Goal: Information Seeking & Learning: Learn about a topic

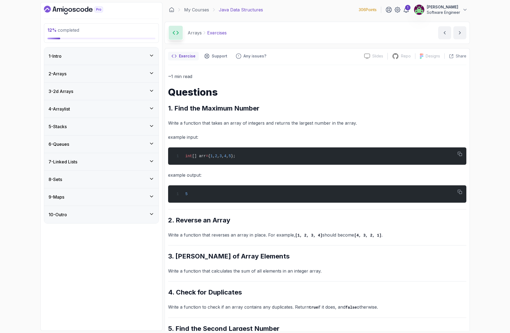
scroll to position [27, 0]
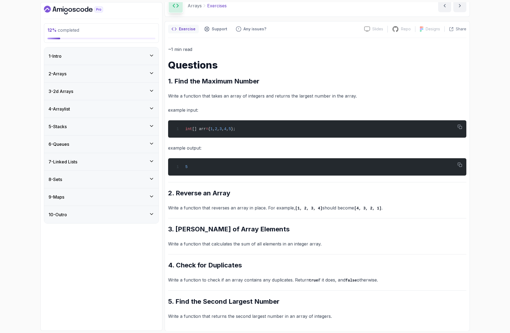
click at [82, 70] on div "2 - Arrays" at bounding box center [102, 73] width 106 height 7
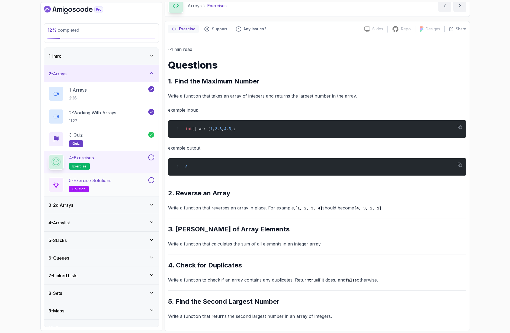
click at [129, 180] on div "5 - Exercise Solutions solution" at bounding box center [98, 184] width 99 height 15
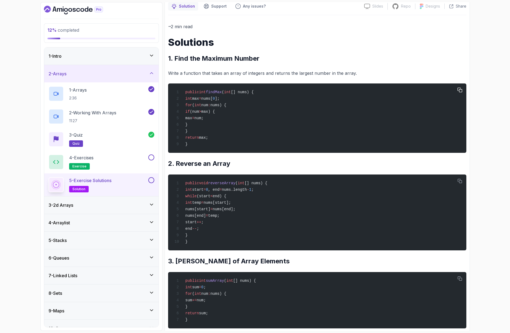
scroll to position [53, 0]
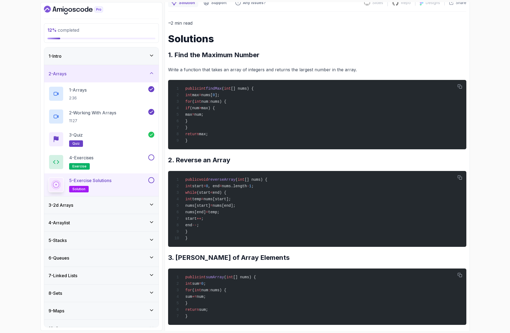
click at [114, 183] on div "5 - Exercise Solutions solution" at bounding box center [98, 184] width 99 height 15
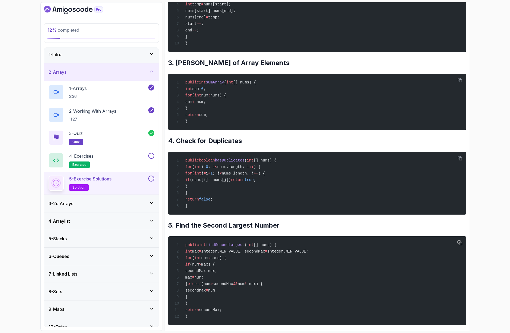
scroll to position [254, 0]
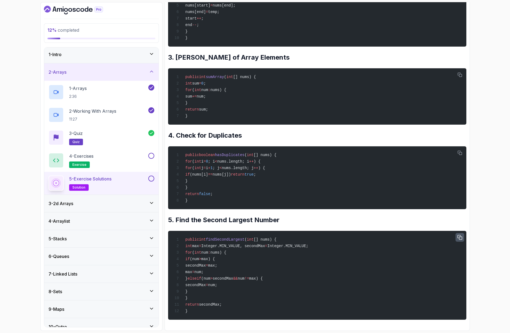
click at [461, 239] on icon "button" at bounding box center [460, 237] width 4 height 4
click at [84, 205] on div "3 - 2d Arrays" at bounding box center [102, 203] width 106 height 7
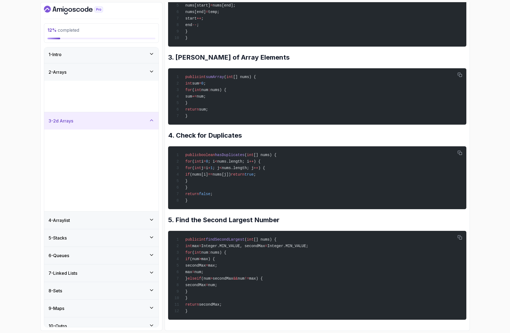
scroll to position [0, 0]
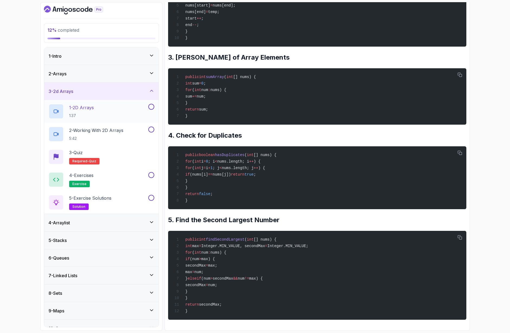
click at [107, 111] on div "1 - 2D Arrays 1:37" at bounding box center [98, 111] width 99 height 15
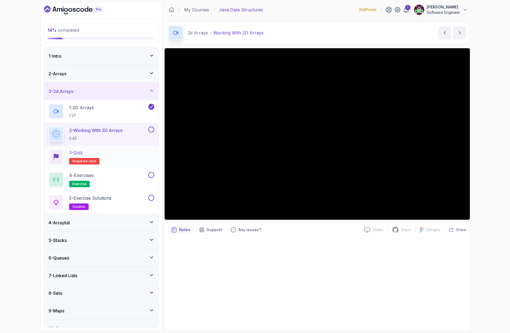
click at [103, 154] on div "3 - Quiz Required- quiz" at bounding box center [102, 156] width 106 height 15
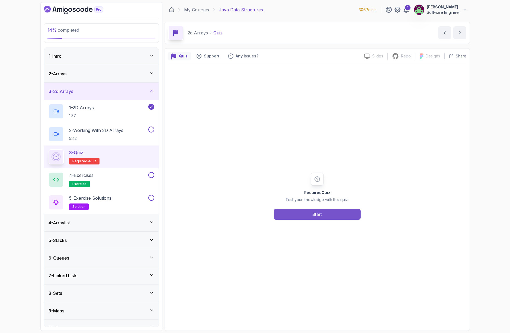
click at [311, 209] on button "Start" at bounding box center [317, 214] width 87 height 11
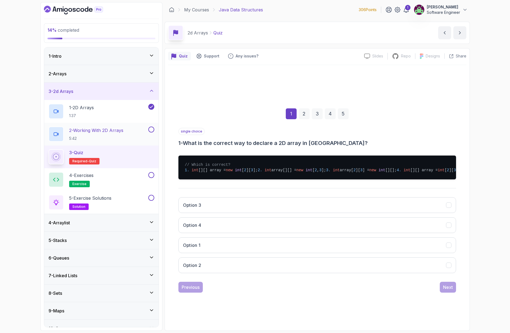
click at [150, 129] on button at bounding box center [151, 130] width 6 height 6
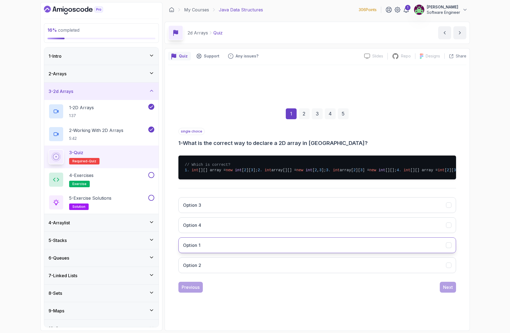
click at [198, 249] on h3 "Option 1" at bounding box center [192, 245] width 18 height 7
click at [449, 291] on div "Next" at bounding box center [448, 287] width 10 height 7
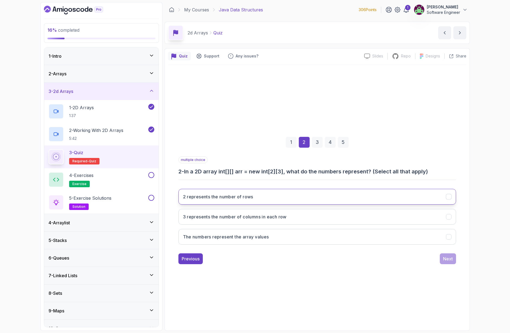
click at [252, 199] on h3 "2 represents the number of rows" at bounding box center [218, 197] width 70 height 7
click at [257, 226] on div "2 represents the number of rows 3 represents the number of columns in each row …" at bounding box center [317, 217] width 278 height 65
click at [257, 221] on button "3 represents the number of columns in each row" at bounding box center [317, 217] width 278 height 16
click at [445, 262] on button "Next" at bounding box center [448, 258] width 16 height 11
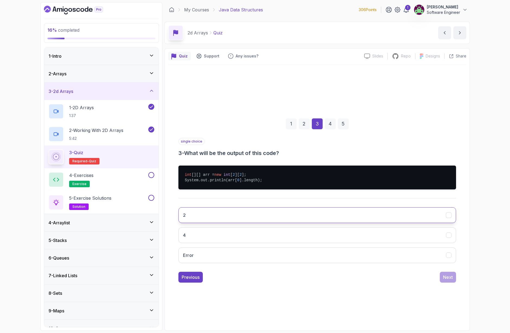
click at [202, 213] on button "2" at bounding box center [317, 215] width 278 height 16
click at [440, 277] on button "Next" at bounding box center [448, 277] width 16 height 11
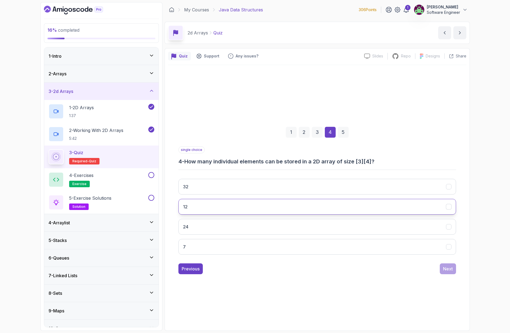
click at [210, 213] on button "12" at bounding box center [317, 207] width 278 height 16
click at [452, 269] on div "Next" at bounding box center [448, 269] width 10 height 7
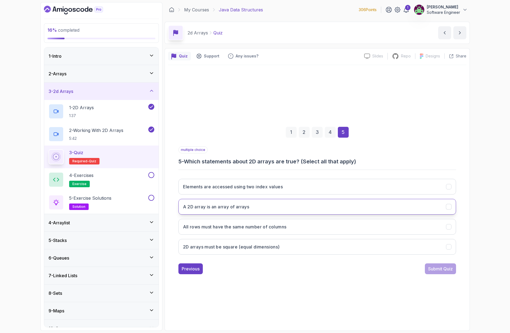
click at [228, 209] on h3 "A 2D array is an array of arrays" at bounding box center [216, 207] width 66 height 7
click at [249, 185] on h3 "Elements are accessed using two index values" at bounding box center [233, 186] width 100 height 7
click at [436, 268] on div "Submit Quiz" at bounding box center [440, 269] width 25 height 7
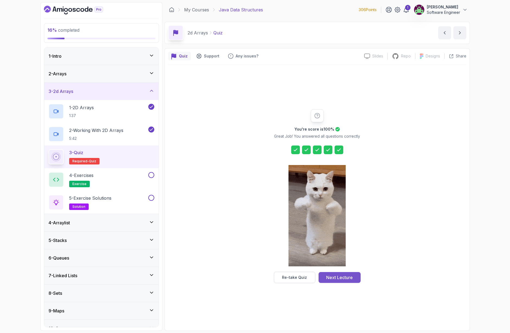
click at [337, 279] on div "Next Lecture" at bounding box center [339, 277] width 27 height 7
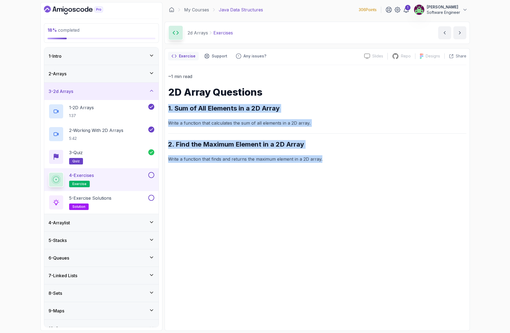
drag, startPoint x: 321, startPoint y: 165, endPoint x: 175, endPoint y: 100, distance: 160.3
click at [175, 100] on div "~1 min read 2D Array Questions 1. Sum of All Elements in a 2D Array Write a fun…" at bounding box center [317, 196] width 298 height 262
drag, startPoint x: 175, startPoint y: 100, endPoint x: 189, endPoint y: 108, distance: 16.6
click at [171, 96] on div "~1 min read 2D Array Questions 1. Sum of All Elements in a 2D Array Write a fun…" at bounding box center [317, 118] width 298 height 90
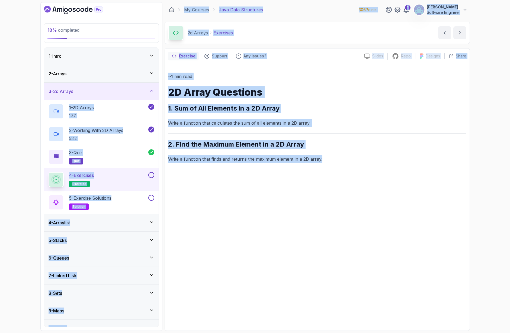
drag, startPoint x: 330, startPoint y: 160, endPoint x: 131, endPoint y: 95, distance: 209.0
click at [131, 95] on div "18 % completed 1 - Intro 2 - Arrays 3 - 2d Arrays 1 - 2D Arrays 1:37 2 - Workin…" at bounding box center [254, 166] width 429 height 329
drag, startPoint x: 131, startPoint y: 95, endPoint x: 178, endPoint y: 114, distance: 50.2
click at [177, 114] on div "18 % completed 1 - Intro 2 - Arrays 3 - 2d Arrays 1 - 2D Arrays 1:37 2 - Workin…" at bounding box center [254, 166] width 429 height 329
click at [178, 114] on div "~1 min read 2D Array Questions 1. Sum of All Elements in a 2D Array Write a fun…" at bounding box center [317, 118] width 298 height 90
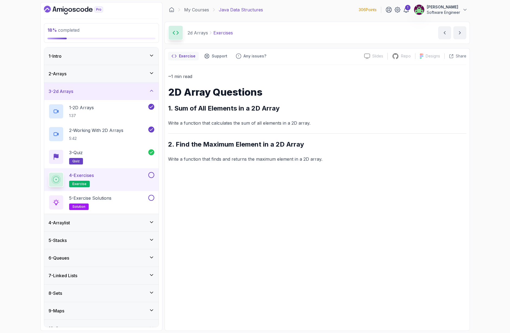
click at [243, 125] on p "Write a function that calculates the sum of all elements in a 2D array." at bounding box center [317, 123] width 298 height 8
click at [247, 121] on p "Write a function that calculates the sum of all elements in a 2D array." at bounding box center [317, 123] width 298 height 8
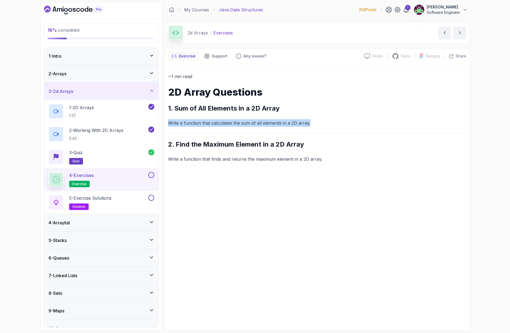
copy p "Write a function that calculates the sum of all elements in a 2D array."
click at [144, 199] on div "5 - Exercise Solutions solution" at bounding box center [98, 202] width 99 height 15
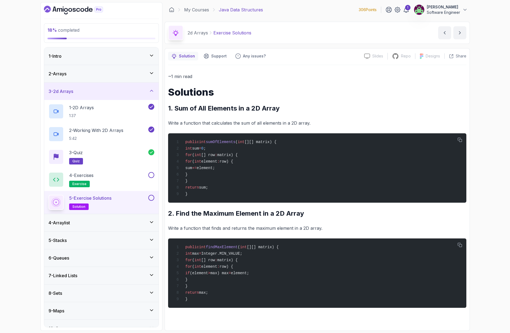
scroll to position [10, 0]
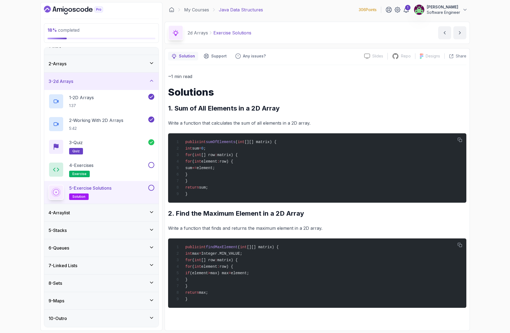
click at [137, 212] on div "4 - Arraylist" at bounding box center [102, 213] width 106 height 7
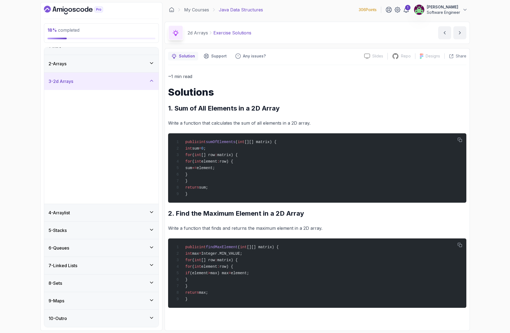
scroll to position [0, 0]
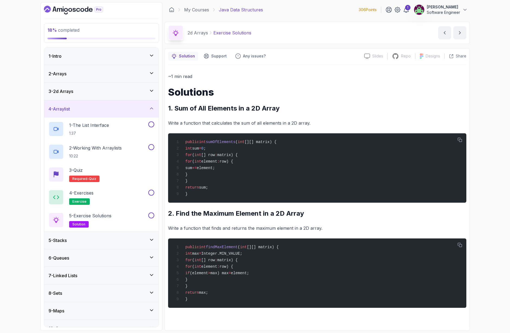
click at [135, 112] on div "4 - Arraylist" at bounding box center [102, 109] width 106 height 7
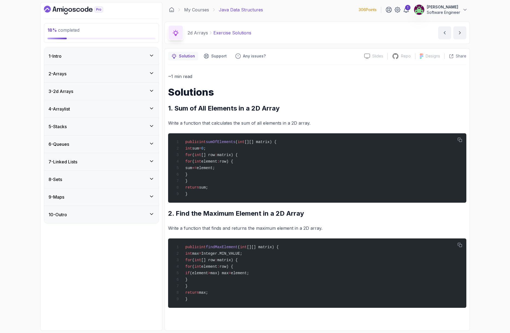
click at [105, 94] on div "3 - 2d Arrays" at bounding box center [102, 91] width 106 height 7
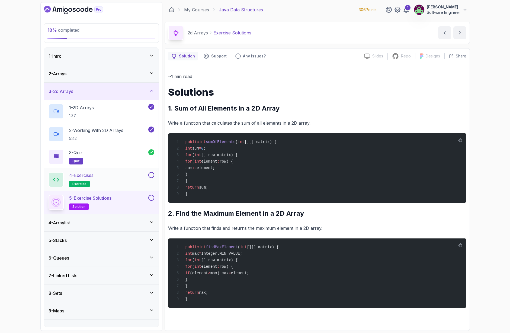
click at [150, 175] on button at bounding box center [151, 175] width 6 height 6
click at [148, 197] on button at bounding box center [151, 198] width 6 height 6
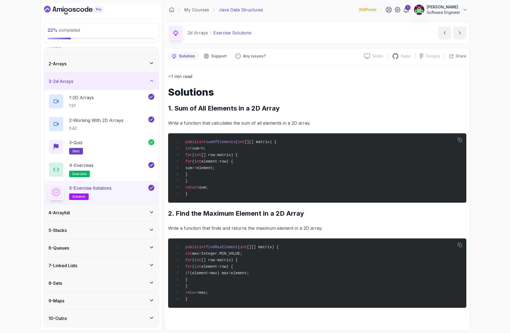
click at [96, 210] on div "4 - Arraylist" at bounding box center [102, 213] width 106 height 7
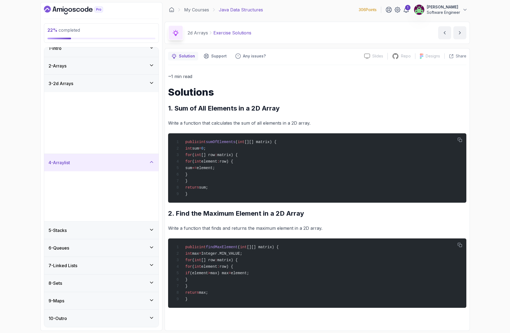
scroll to position [0, 0]
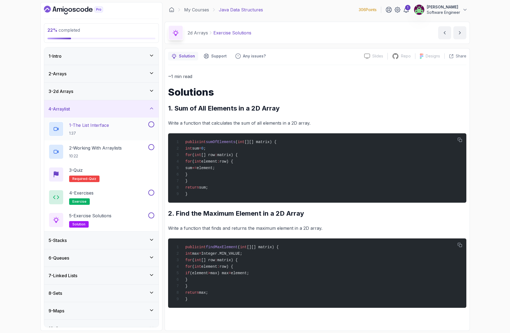
click at [93, 131] on p "1:37" at bounding box center [89, 133] width 40 height 5
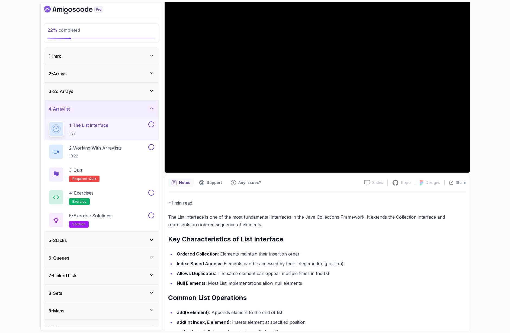
scroll to position [50, 0]
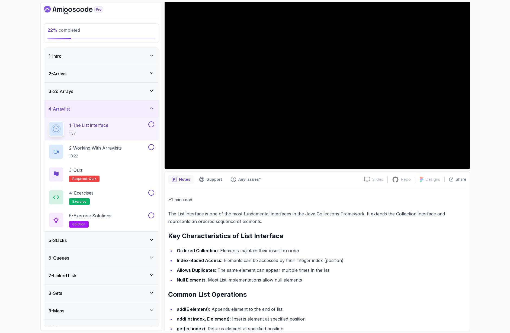
click at [107, 236] on div "5 - Stacks" at bounding box center [101, 240] width 114 height 17
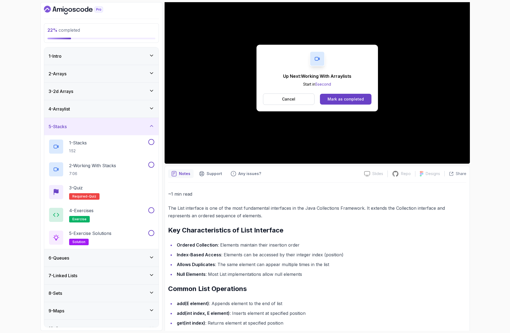
scroll to position [18, 0]
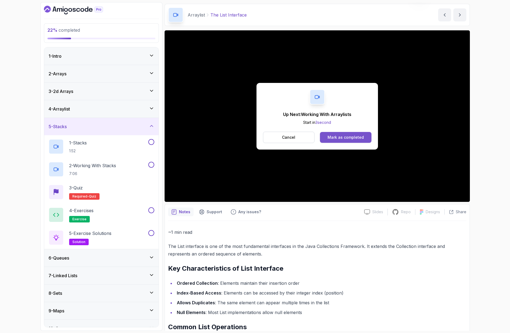
click at [352, 135] on div "Mark as completed" at bounding box center [345, 137] width 36 height 5
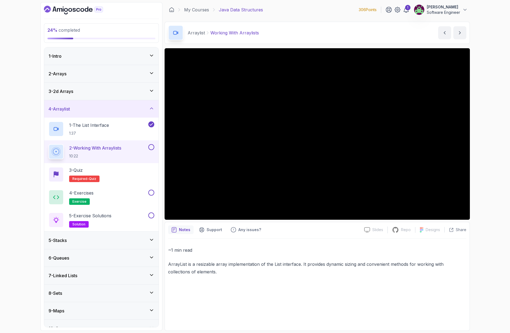
scroll to position [10, 0]
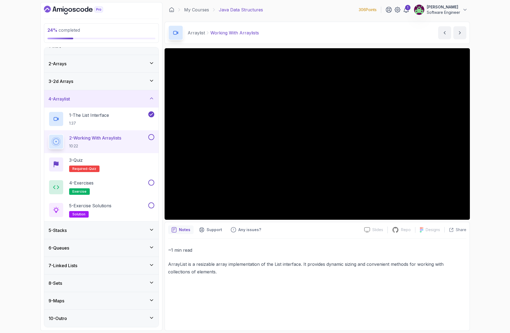
click at [306, 247] on p "~1 min read" at bounding box center [317, 250] width 298 height 8
click at [89, 233] on div "5 - Stacks" at bounding box center [102, 230] width 106 height 7
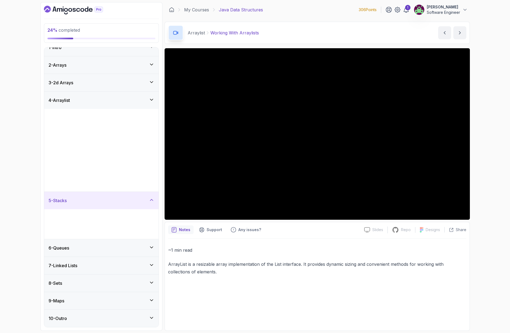
scroll to position [0, 0]
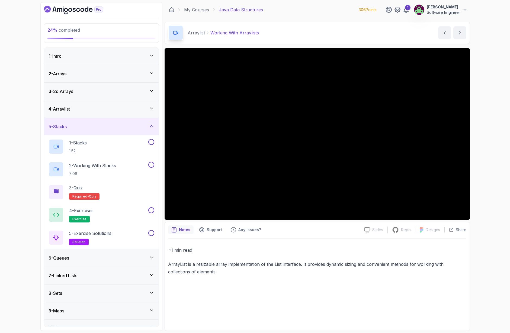
click at [92, 262] on div "6 - Queues" at bounding box center [101, 257] width 114 height 17
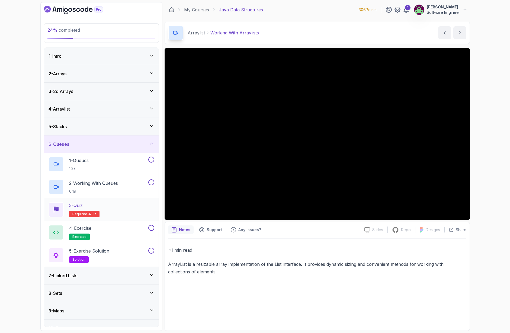
scroll to position [10, 0]
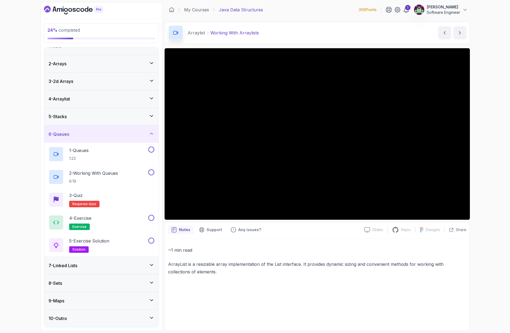
click at [73, 136] on div "6 - Queues" at bounding box center [102, 134] width 106 height 7
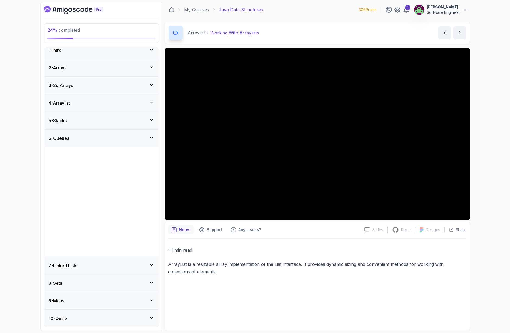
scroll to position [0, 0]
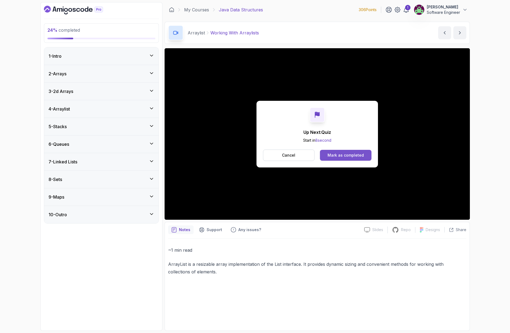
click at [350, 159] on button "Mark as completed" at bounding box center [345, 155] width 51 height 11
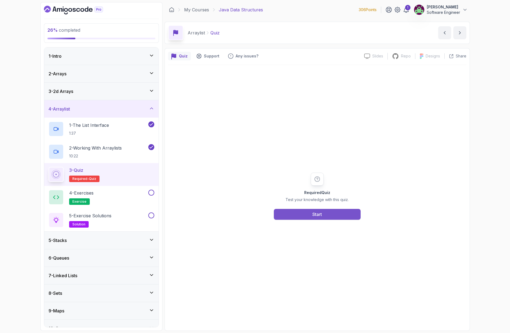
click at [282, 209] on button "Start" at bounding box center [317, 214] width 87 height 11
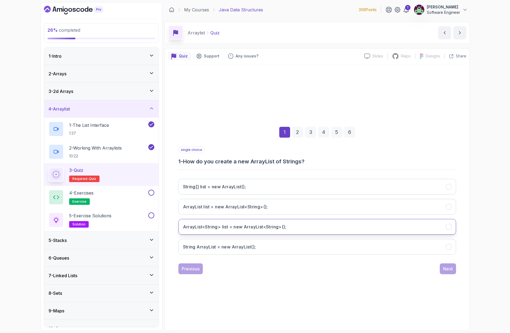
click at [232, 224] on h3 "ArrayList<String> list = new ArrayList<String>();" at bounding box center [235, 227] width 104 height 7
click at [449, 268] on div "Next" at bounding box center [448, 269] width 10 height 7
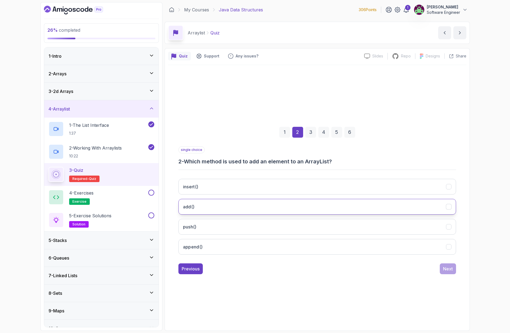
click at [204, 210] on button "add()" at bounding box center [317, 207] width 278 height 16
click at [445, 269] on div "Next" at bounding box center [448, 269] width 10 height 7
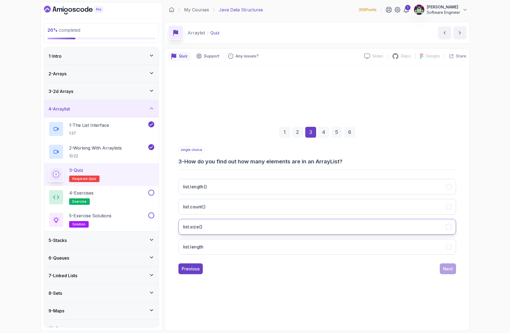
click at [205, 228] on button "list.size()" at bounding box center [317, 227] width 278 height 16
click at [445, 270] on div "Next" at bounding box center [448, 269] width 10 height 7
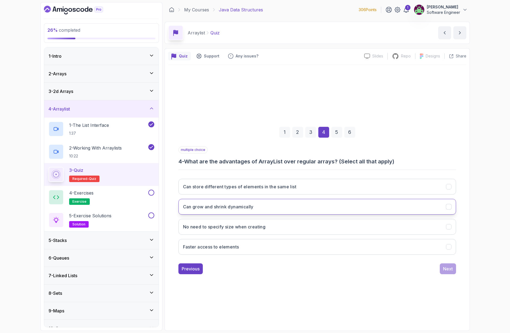
click at [258, 210] on button "Can grow and shrink dynamically" at bounding box center [317, 207] width 278 height 16
click at [266, 187] on h3 "Can store different types of elements in the same list" at bounding box center [240, 186] width 114 height 7
click at [253, 247] on button "Faster access to elements" at bounding box center [317, 247] width 278 height 16
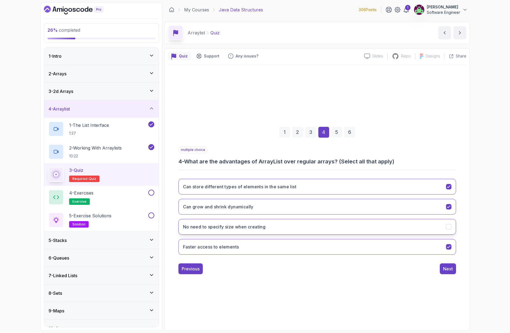
click at [255, 232] on button "No need to specify size when creating" at bounding box center [317, 227] width 278 height 16
click at [282, 188] on h3 "Can store different types of elements in the same list" at bounding box center [240, 186] width 114 height 7
click at [445, 267] on div "Next" at bounding box center [448, 269] width 10 height 7
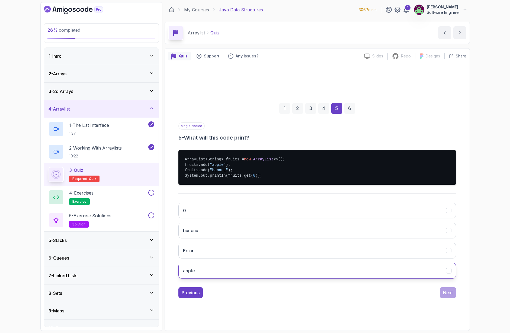
click at [212, 268] on button "apple" at bounding box center [317, 271] width 278 height 16
click at [446, 292] on div "Next" at bounding box center [448, 292] width 10 height 7
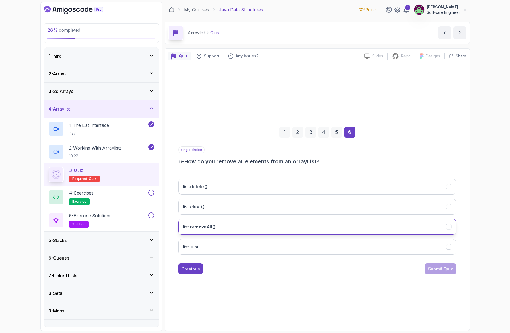
click at [237, 224] on button "list.removeAll()" at bounding box center [317, 227] width 278 height 16
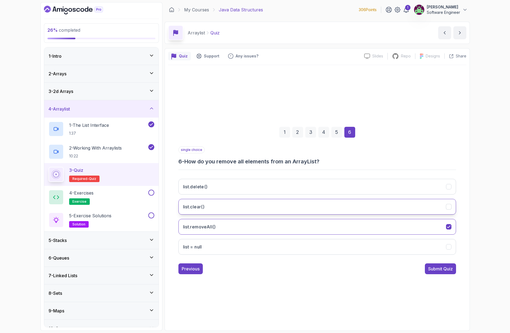
click at [290, 203] on button "list.clear()" at bounding box center [317, 207] width 278 height 16
click at [220, 221] on button "list.removeAll()" at bounding box center [317, 227] width 278 height 16
click at [429, 210] on button "list.clear()" at bounding box center [317, 207] width 278 height 16
click at [439, 271] on div "Submit Quiz" at bounding box center [440, 269] width 25 height 7
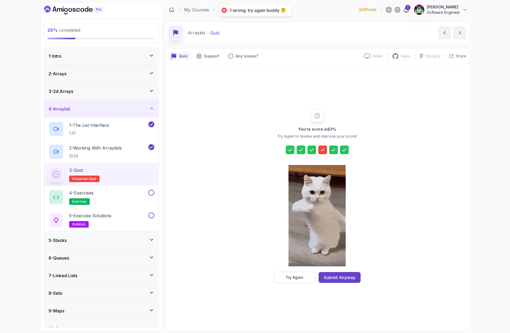
click at [323, 148] on icon at bounding box center [322, 149] width 5 height 5
click at [331, 149] on icon at bounding box center [333, 149] width 5 height 5
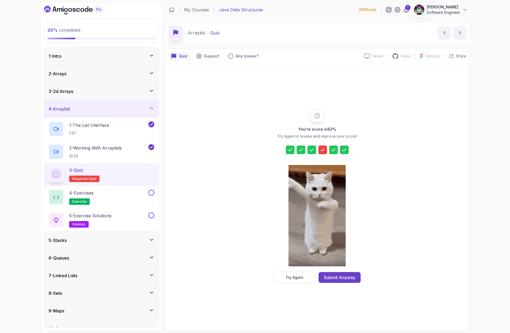
click at [291, 285] on div "You're score is 83 % Try Again to review and improve your score! Try Again Subm…" at bounding box center [317, 196] width 298 height 262
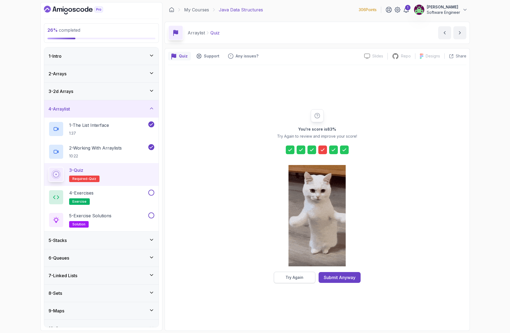
click at [294, 278] on div "Try Again" at bounding box center [294, 277] width 18 height 5
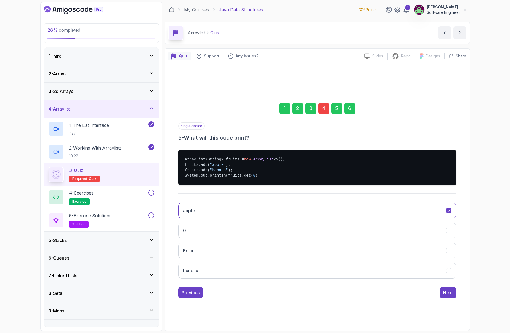
click at [322, 114] on div "4" at bounding box center [323, 108] width 11 height 11
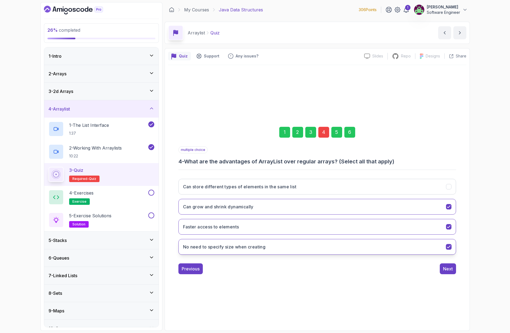
click at [450, 247] on icon "No need to specify size when creating" at bounding box center [448, 246] width 5 height 5
click at [451, 267] on div "Next" at bounding box center [448, 269] width 10 height 7
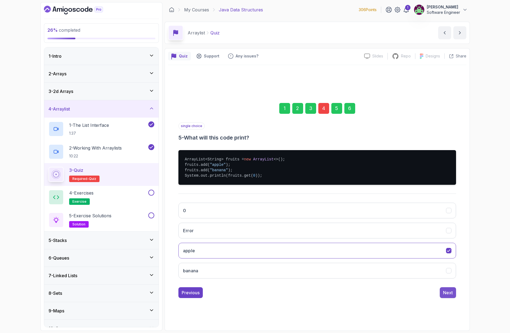
click at [445, 292] on div "Next" at bounding box center [448, 292] width 10 height 7
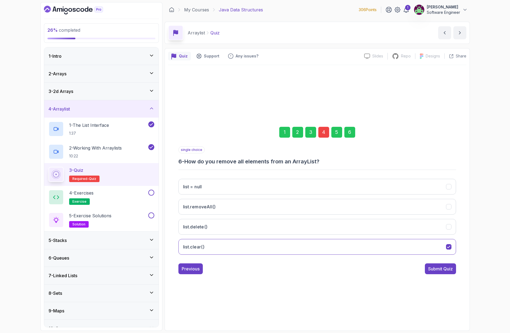
click at [450, 268] on div "Submit Quiz" at bounding box center [440, 269] width 25 height 7
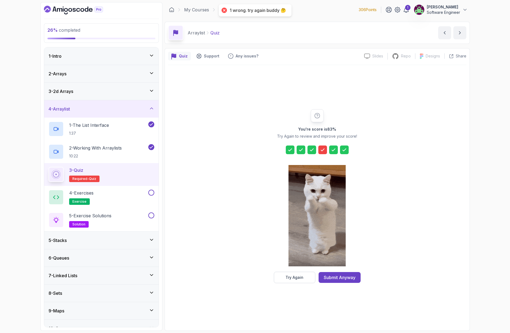
click at [320, 152] on icon at bounding box center [322, 149] width 5 height 5
click at [286, 276] on div "Try Again" at bounding box center [294, 277] width 18 height 5
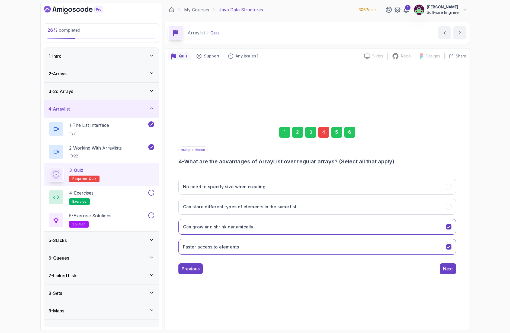
click at [321, 137] on div "4" at bounding box center [323, 132] width 11 height 11
click at [323, 134] on div "4" at bounding box center [323, 132] width 11 height 11
click at [278, 250] on button "Faster access to elements" at bounding box center [317, 247] width 278 height 16
click at [267, 210] on button "Can store different types of elements in the same list" at bounding box center [317, 207] width 278 height 16
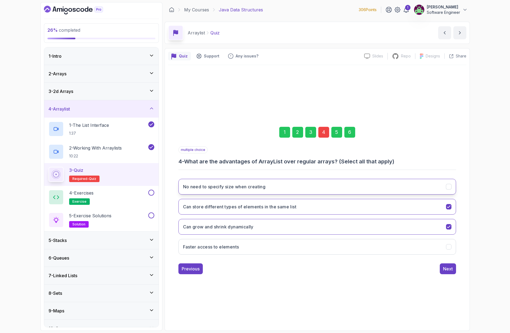
click at [267, 190] on button "No need to specify size when creating" at bounding box center [317, 187] width 278 height 16
click at [277, 247] on button "Faster access to elements" at bounding box center [317, 247] width 278 height 16
click at [443, 268] on div "Next" at bounding box center [448, 269] width 10 height 7
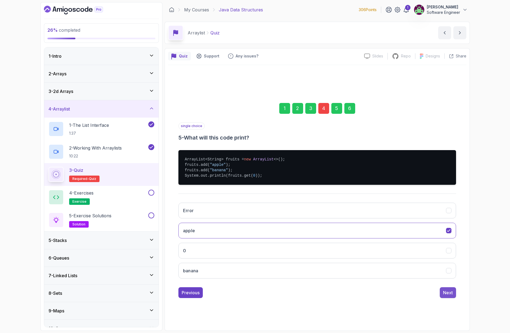
click at [443, 292] on div "Next" at bounding box center [448, 292] width 10 height 7
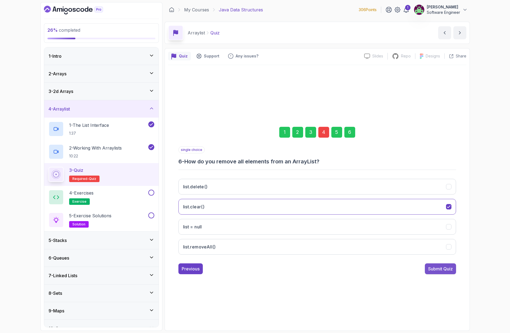
click at [443, 264] on button "Submit Quiz" at bounding box center [440, 268] width 31 height 11
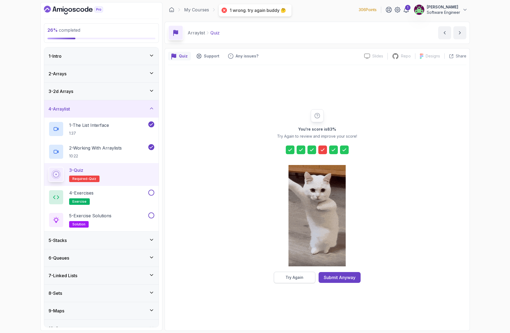
click at [293, 278] on div "Try Again" at bounding box center [294, 277] width 18 height 5
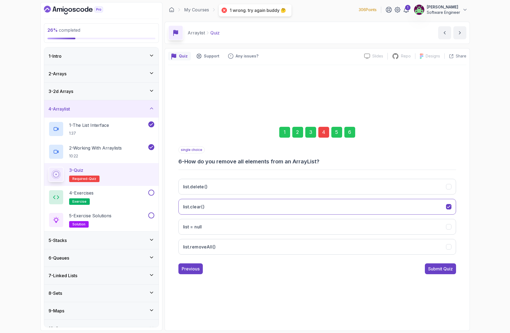
click at [322, 135] on div "4" at bounding box center [323, 132] width 11 height 11
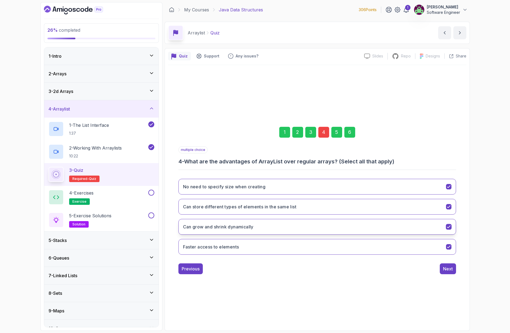
click at [272, 230] on button "Can grow and shrink dynamically" at bounding box center [317, 227] width 278 height 16
click at [278, 206] on h3 "Can store different types of elements in the same list" at bounding box center [240, 207] width 114 height 7
click at [446, 269] on div "Next" at bounding box center [448, 269] width 10 height 7
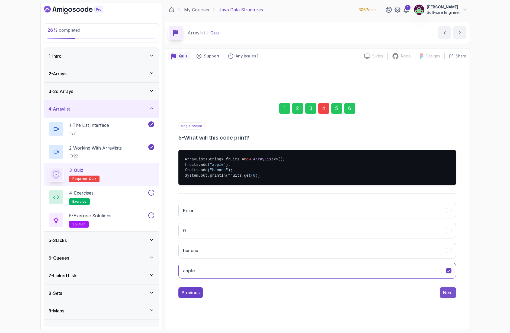
click at [448, 294] on div "Next" at bounding box center [448, 292] width 10 height 7
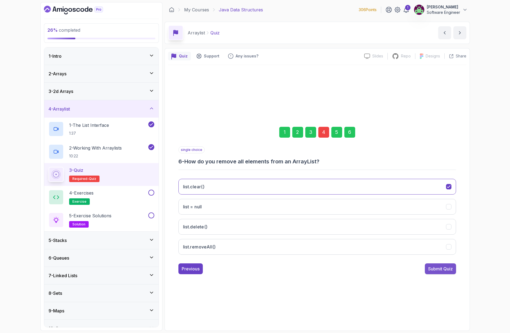
click at [442, 271] on div "Submit Quiz" at bounding box center [440, 269] width 25 height 7
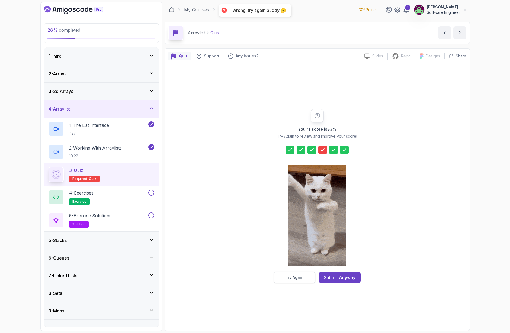
click at [295, 282] on button "Try Again" at bounding box center [294, 277] width 41 height 11
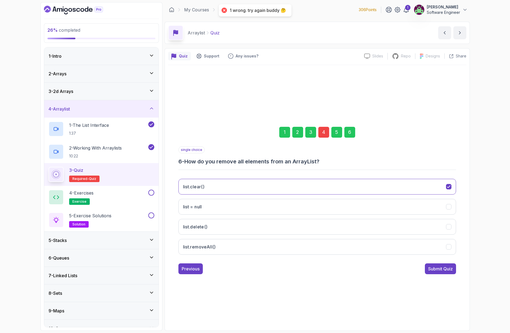
click at [325, 134] on div "4" at bounding box center [323, 132] width 11 height 11
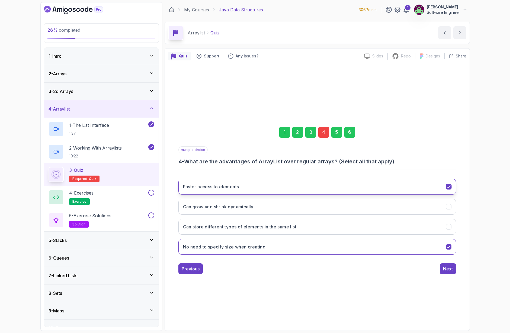
click at [268, 182] on button "Faster access to elements" at bounding box center [317, 187] width 278 height 16
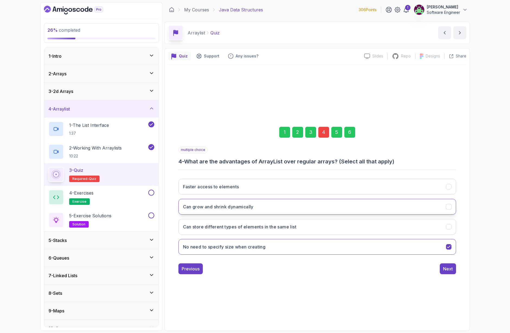
click at [249, 208] on h3 "Can grow and shrink dynamically" at bounding box center [218, 207] width 70 height 7
click at [453, 269] on button "Next" at bounding box center [448, 268] width 16 height 11
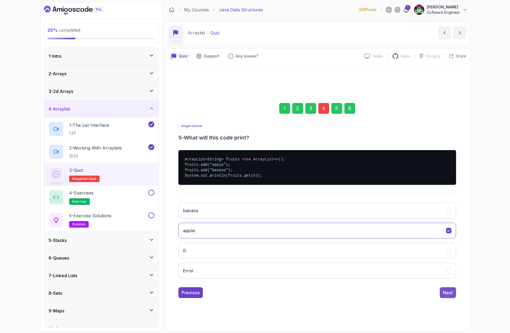
click at [447, 291] on div "Next" at bounding box center [448, 292] width 10 height 7
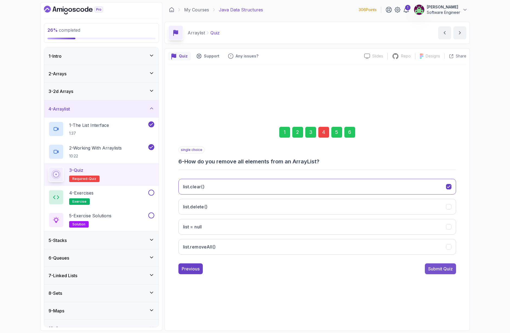
click at [433, 269] on div "Submit Quiz" at bounding box center [440, 269] width 25 height 7
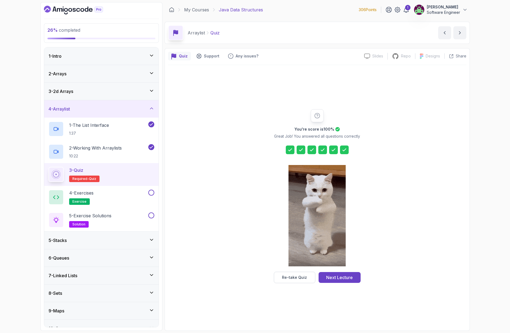
click at [309, 150] on icon at bounding box center [311, 149] width 5 height 5
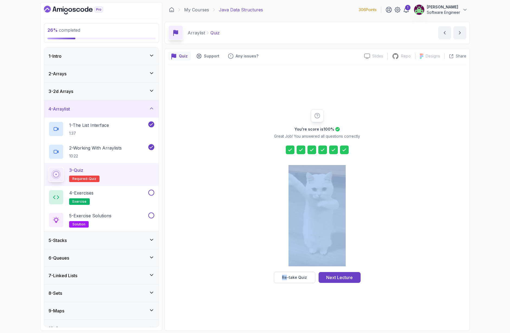
click at [309, 150] on icon at bounding box center [311, 149] width 5 height 5
click at [351, 277] on div "Next Lecture" at bounding box center [339, 277] width 27 height 7
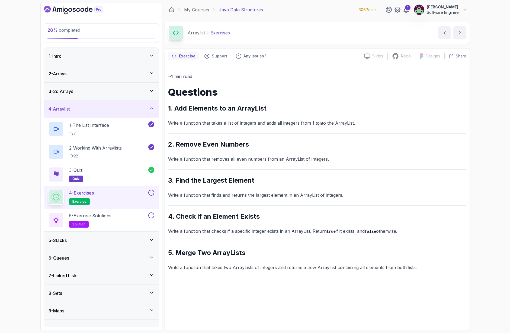
click at [173, 106] on h2 "1. Add Elements to an ArrayList" at bounding box center [317, 108] width 298 height 9
drag, startPoint x: 355, startPoint y: 124, endPoint x: 173, endPoint y: 110, distance: 182.5
click at [173, 110] on div "~1 min read Questions 1. Add Elements to an ArrayList Write a function that tak…" at bounding box center [317, 172] width 298 height 199
copy div "Add Elements to an ArrayList Write a function that takes a list of integers and…"
click at [234, 115] on div "~1 min read Questions 1. Add Elements to an ArrayList Write a function that tak…" at bounding box center [317, 172] width 298 height 199
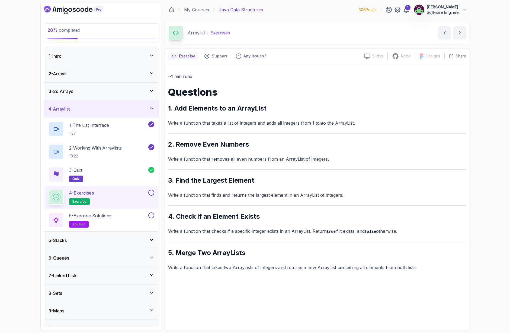
drag, startPoint x: 328, startPoint y: 124, endPoint x: 167, endPoint y: 110, distance: 162.2
click at [167, 110] on div "Exercise Support Any issues? Slides Slides not available Repo Repository not av…" at bounding box center [317, 189] width 305 height 283
copy div "1. Add Elements to an ArrayList Write a function that takes a list of integers …"
click at [263, 165] on div "~1 min read Questions 1. Add Elements to an ArrayList Write a function that tak…" at bounding box center [317, 172] width 298 height 199
click at [91, 230] on div "5 - Exercise Solutions solution" at bounding box center [101, 220] width 114 height 23
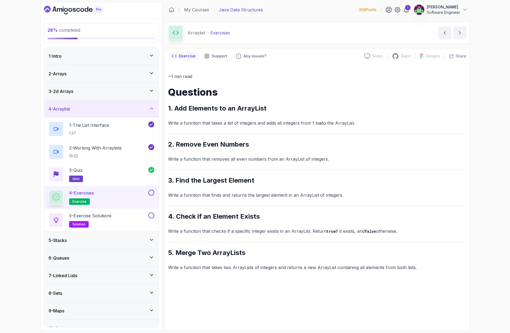
click at [91, 235] on div "5 - Stacks" at bounding box center [101, 240] width 114 height 17
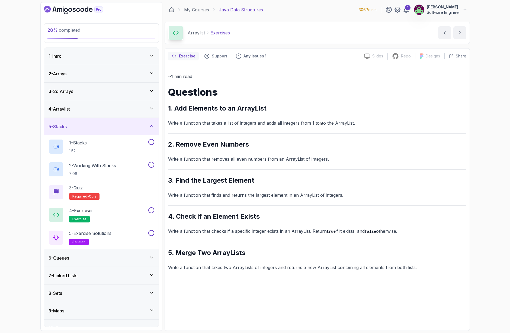
click at [123, 126] on div "5 - Stacks" at bounding box center [102, 126] width 106 height 7
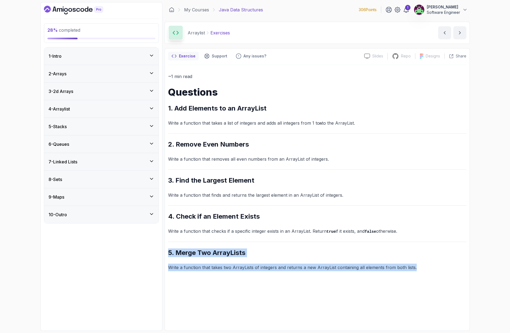
drag, startPoint x: 416, startPoint y: 265, endPoint x: 172, endPoint y: 247, distance: 245.1
click at [172, 247] on div "~1 min read Questions 1. Add Elements to an ArrayList Write a function that tak…" at bounding box center [317, 172] width 298 height 199
copy div "5. Merge Two ArrayLists Write a function that takes two ArrayLists of integers …"
click at [70, 111] on h3 "4 - Arraylist" at bounding box center [59, 109] width 21 height 7
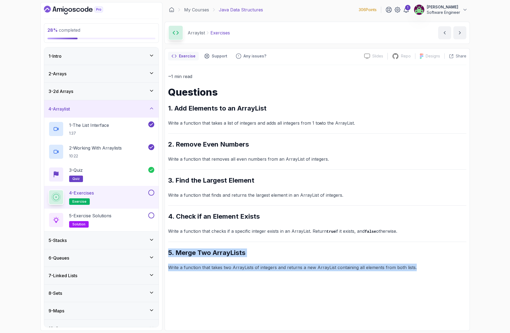
click at [152, 194] on button at bounding box center [151, 193] width 6 height 6
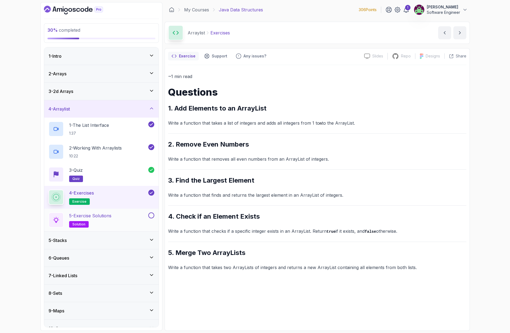
click at [156, 218] on div "5 - Exercise Solutions solution" at bounding box center [101, 220] width 114 height 23
click at [110, 219] on h2 "5 - Exercise Solutions solution" at bounding box center [90, 220] width 42 height 15
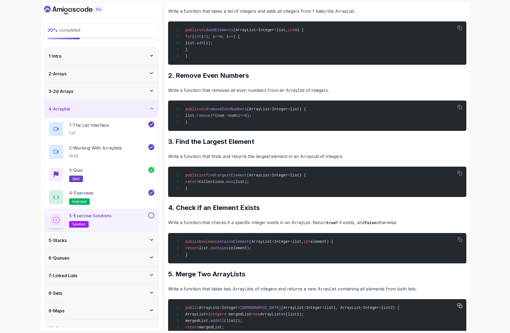
scroll to position [134, 0]
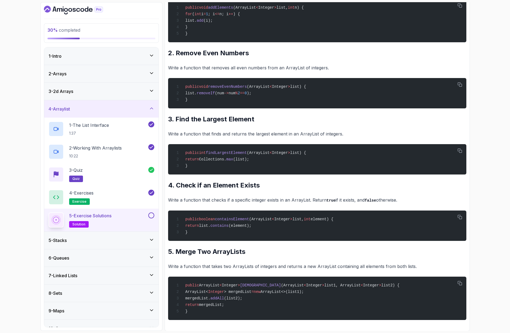
click at [153, 214] on button at bounding box center [151, 216] width 6 height 6
click at [135, 241] on div "5 - Stacks" at bounding box center [102, 240] width 106 height 7
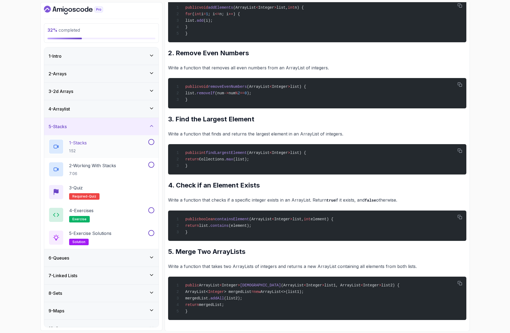
click at [81, 145] on p "1 - Stacks" at bounding box center [78, 143] width 18 height 7
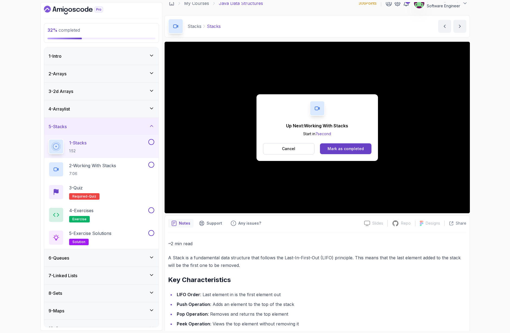
click at [150, 143] on button at bounding box center [151, 142] width 6 height 6
click at [112, 163] on p "2 - Working With Stacks" at bounding box center [92, 165] width 47 height 7
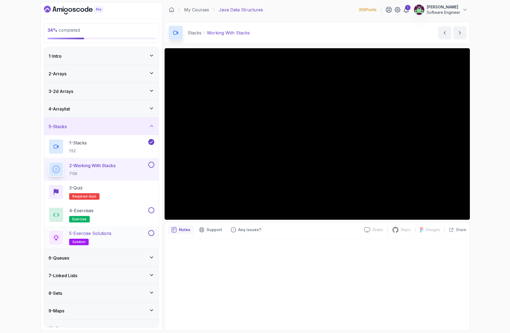
scroll to position [4, 0]
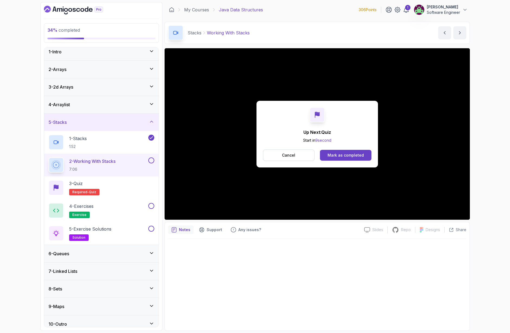
click at [347, 154] on div "Mark as completed" at bounding box center [345, 155] width 36 height 5
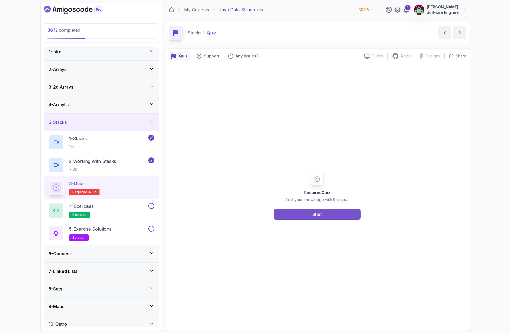
click at [295, 213] on button "Start" at bounding box center [317, 214] width 87 height 11
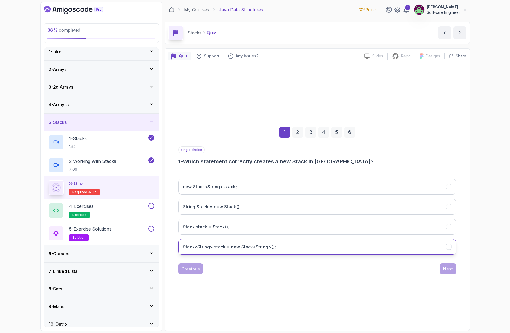
click at [227, 249] on h3 "Stack<String> stack = new Stack<String>();" at bounding box center [229, 247] width 93 height 7
click at [442, 271] on button "Next" at bounding box center [448, 268] width 16 height 11
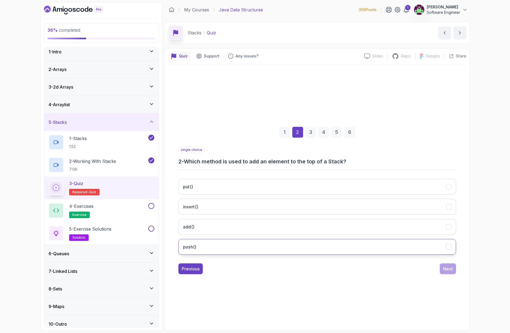
click at [210, 246] on button "push()" at bounding box center [317, 247] width 278 height 16
click at [444, 271] on div "Next" at bounding box center [448, 269] width 10 height 7
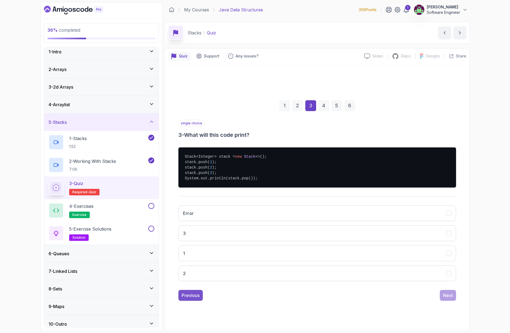
click at [198, 293] on div "Previous" at bounding box center [191, 295] width 18 height 7
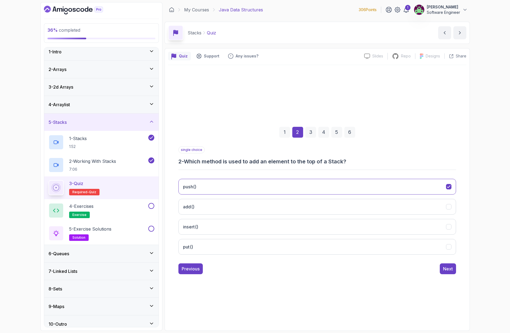
click at [443, 275] on div "1 2 3 4 5 6 single choice 2 - Which method is used to add an element to the top…" at bounding box center [317, 196] width 298 height 165
click at [444, 273] on button "Next" at bounding box center [448, 268] width 16 height 11
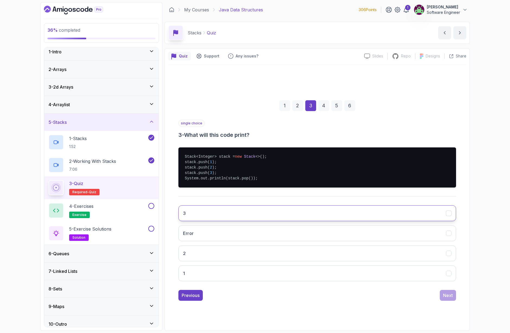
click at [212, 217] on button "3" at bounding box center [317, 213] width 278 height 16
click at [446, 294] on div "Next" at bounding box center [448, 295] width 10 height 7
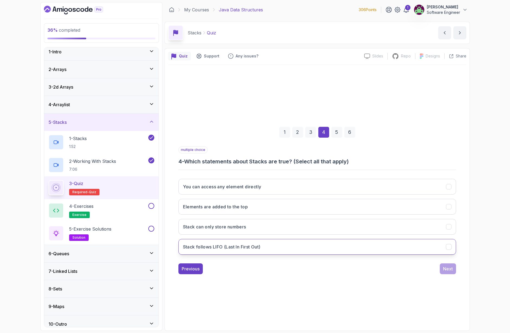
click at [267, 246] on button "Stack follows LIFO (Last In First Out)" at bounding box center [317, 247] width 278 height 16
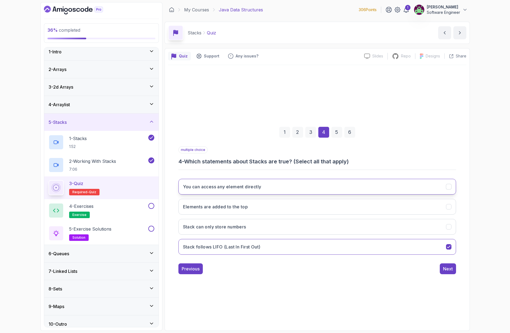
click at [229, 187] on h3 "You can access any element directly" at bounding box center [222, 186] width 78 height 7
click at [231, 207] on h3 "Elements are added to the top" at bounding box center [215, 207] width 65 height 7
click at [444, 270] on div "Next" at bounding box center [448, 269] width 10 height 7
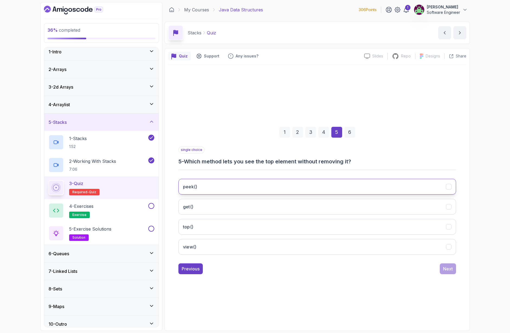
click at [242, 188] on button "peek()" at bounding box center [317, 187] width 278 height 16
click at [445, 269] on div "Next" at bounding box center [448, 269] width 10 height 7
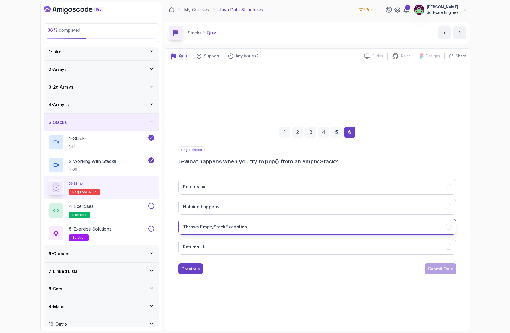
click at [313, 225] on button "Throws EmptyStackException" at bounding box center [317, 227] width 278 height 16
click at [440, 268] on div "Submit Quiz" at bounding box center [440, 269] width 25 height 7
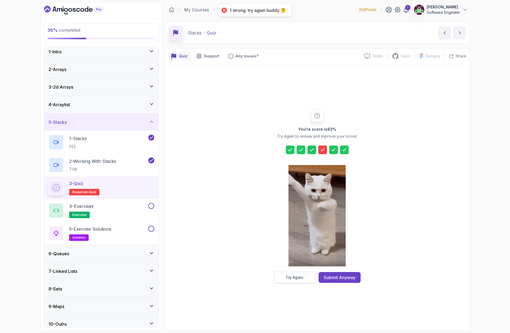
click at [300, 280] on div "Try Again" at bounding box center [294, 277] width 18 height 5
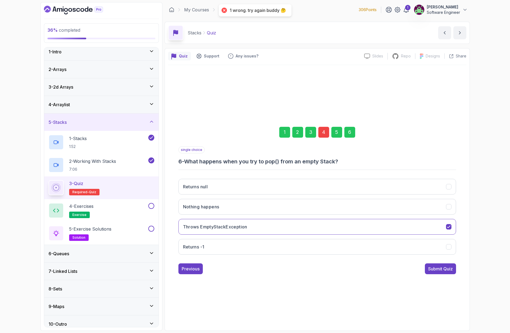
click at [325, 135] on div "4" at bounding box center [323, 132] width 11 height 11
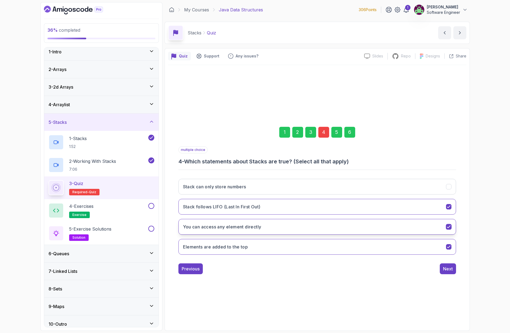
click at [313, 222] on button "You can access any element directly" at bounding box center [317, 227] width 278 height 16
click at [308, 226] on button "You can access any element directly" at bounding box center [317, 227] width 278 height 16
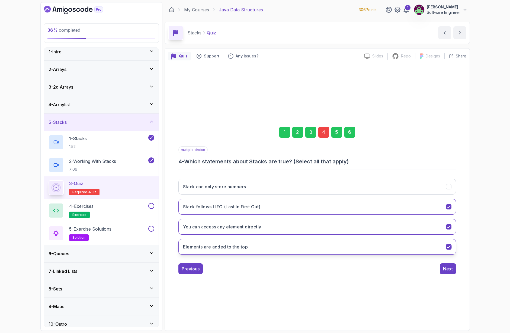
click at [309, 244] on button "Elements are added to the top" at bounding box center [317, 247] width 278 height 16
click at [450, 269] on div "Next" at bounding box center [448, 269] width 10 height 7
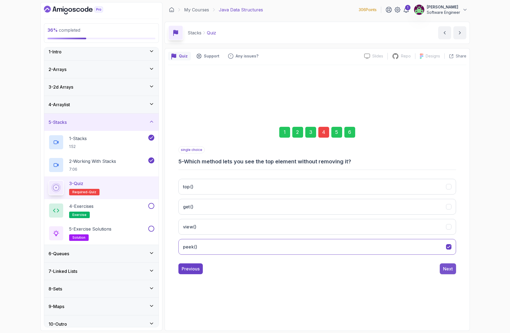
click at [442, 270] on button "Next" at bounding box center [448, 268] width 16 height 11
click at [443, 269] on div "Submit Quiz" at bounding box center [440, 269] width 25 height 7
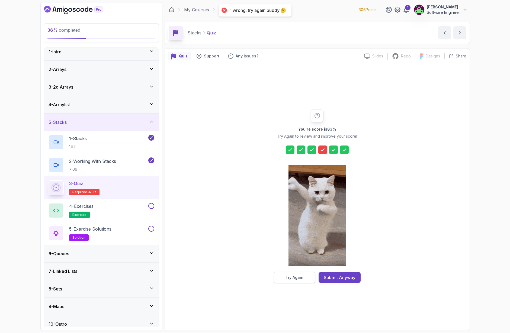
click at [294, 275] on div "Try Again" at bounding box center [294, 277] width 18 height 5
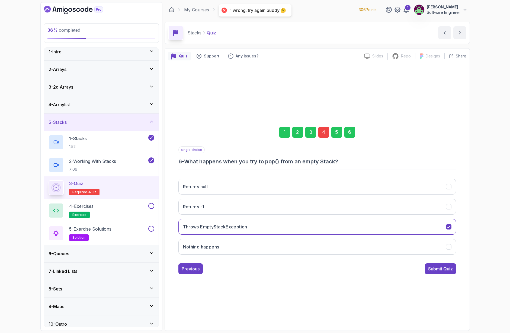
click at [323, 134] on div "4" at bounding box center [323, 132] width 11 height 11
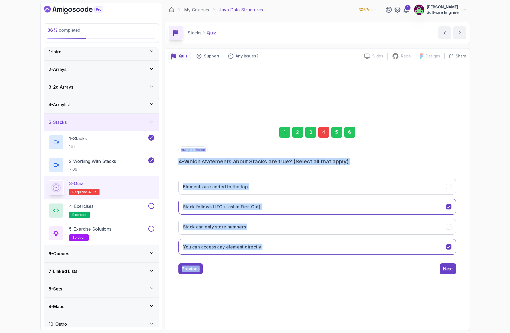
drag, startPoint x: 278, startPoint y: 277, endPoint x: 197, endPoint y: 168, distance: 136.7
click at [197, 168] on div "1 2 3 4 5 6 multiple choice 4 - Which statements about Stacks are true? (Select…" at bounding box center [317, 196] width 298 height 165
copy div "multiple choice 4 - Which statements about Stacks are true? (Select all that ap…"
click at [267, 268] on div "Previous Next" at bounding box center [317, 268] width 278 height 11
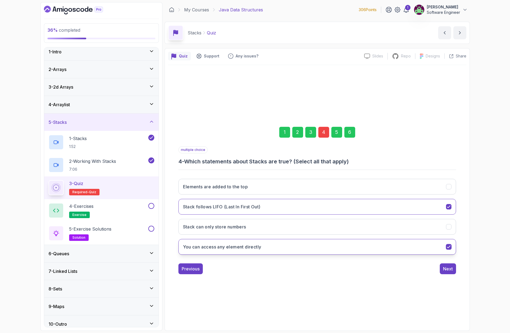
click at [449, 245] on icon "You can access any element directly" at bounding box center [448, 246] width 5 height 5
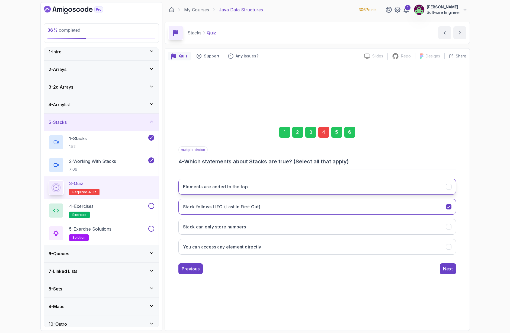
click at [425, 192] on button "Elements are added to the top" at bounding box center [317, 187] width 278 height 16
click at [441, 267] on button "Next" at bounding box center [448, 268] width 16 height 11
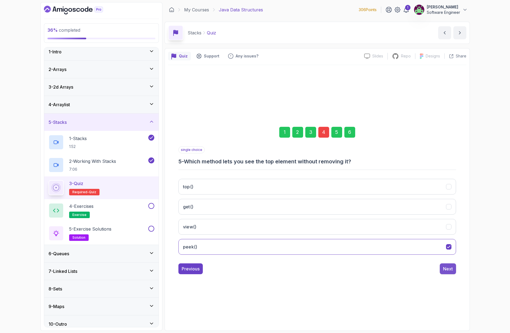
click at [443, 268] on div "Next" at bounding box center [448, 269] width 10 height 7
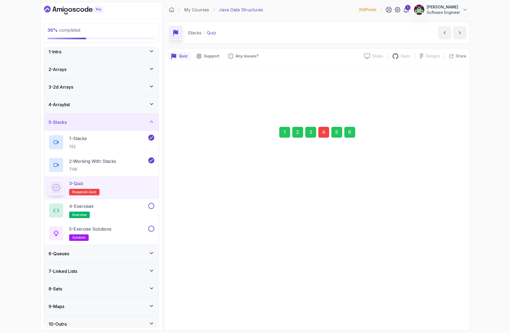
click at [443, 268] on div "Submit Quiz" at bounding box center [440, 269] width 25 height 7
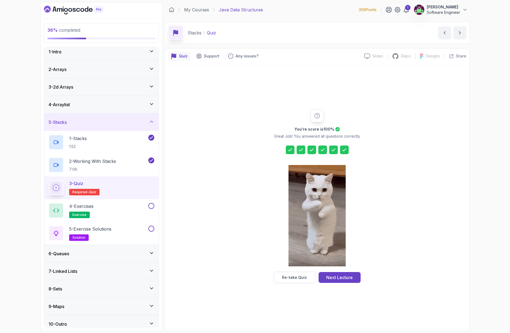
click at [317, 282] on div "Re-take Quiz Next Lecture" at bounding box center [317, 277] width 87 height 11
click at [342, 282] on button "Next Lecture" at bounding box center [339, 277] width 42 height 11
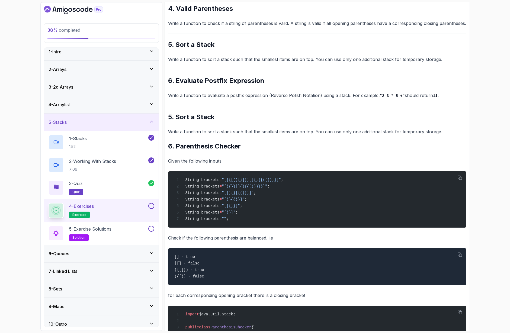
scroll to position [306, 0]
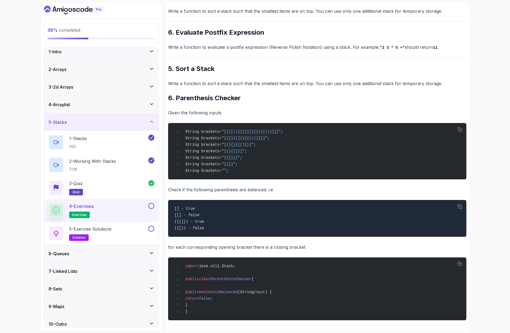
click at [332, 65] on h2 "5. Sort a Stack" at bounding box center [317, 69] width 298 height 9
